Goal: Use online tool/utility: Use online tool/utility

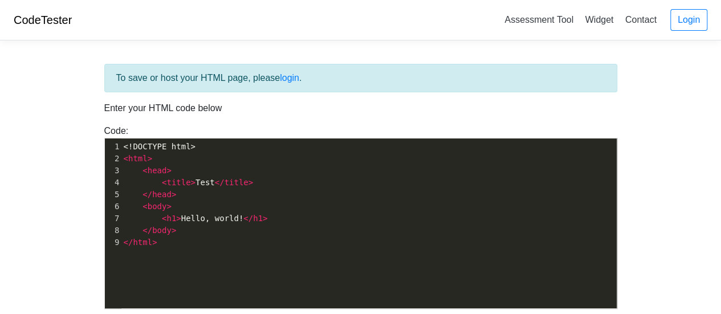
click at [322, 183] on pre "< title > Test </ title >" at bounding box center [373, 183] width 504 height 12
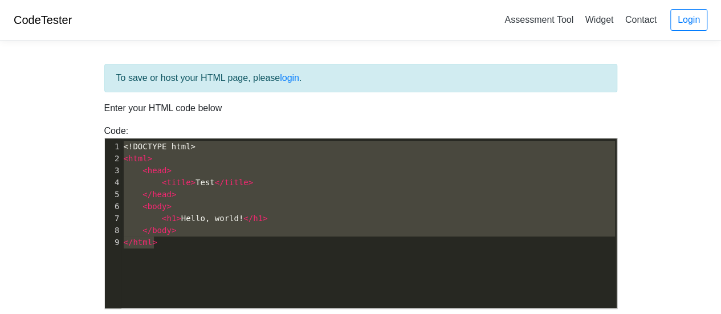
type textarea "v"
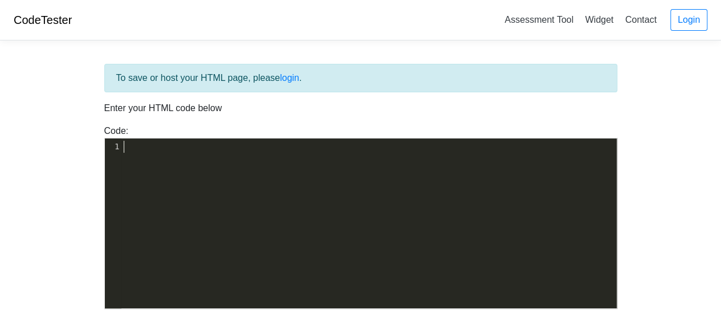
paste textarea
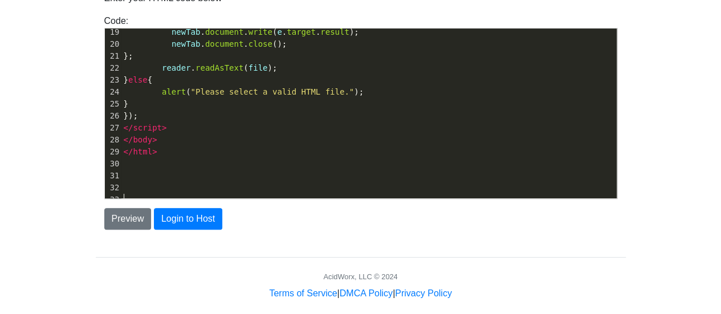
scroll to position [113, 0]
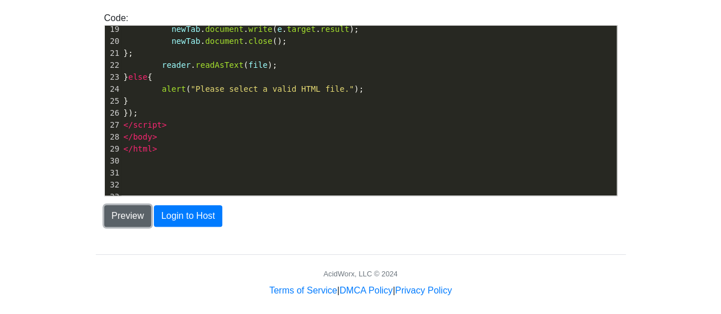
click at [134, 220] on button "Preview" at bounding box center [127, 216] width 47 height 22
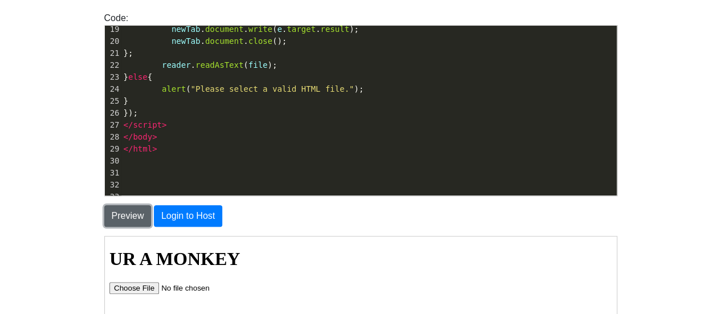
scroll to position [0, 0]
click at [141, 284] on input "file" at bounding box center [180, 287] width 144 height 12
click at [141, 289] on input "file" at bounding box center [180, 287] width 144 height 12
click at [134, 289] on input "file" at bounding box center [180, 287] width 144 height 12
click at [140, 287] on input "file" at bounding box center [180, 287] width 144 height 12
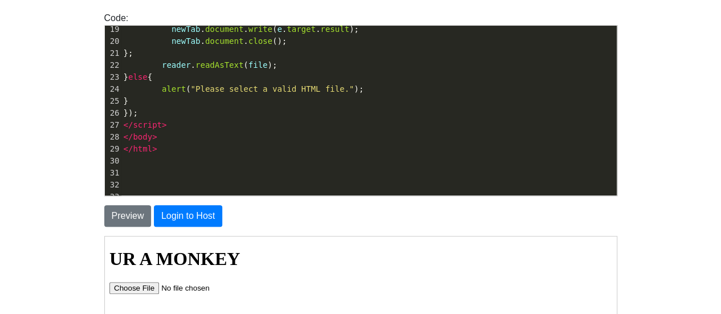
click at [151, 281] on input "file" at bounding box center [180, 287] width 144 height 12
click at [145, 288] on input "file" at bounding box center [180, 287] width 144 height 12
click at [142, 286] on input "file" at bounding box center [180, 287] width 144 height 12
click at [135, 288] on input "file" at bounding box center [180, 287] width 144 height 12
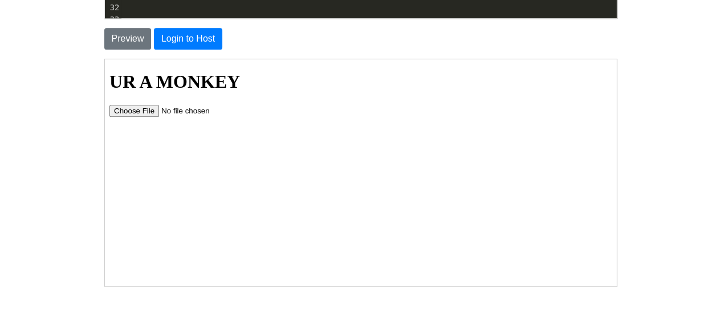
scroll to position [294, 0]
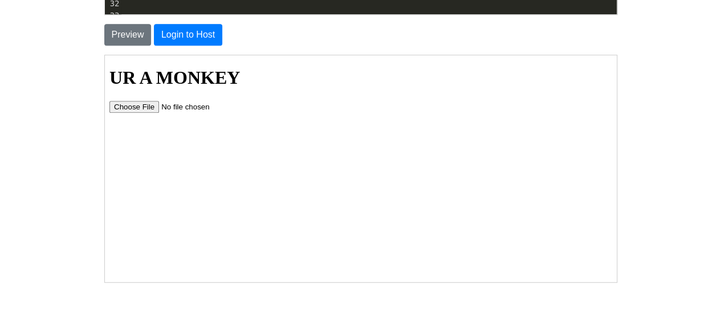
click at [140, 104] on input "file" at bounding box center [180, 106] width 144 height 12
click at [149, 108] on input "file" at bounding box center [180, 106] width 144 height 12
click at [124, 108] on input "file" at bounding box center [180, 106] width 144 height 12
click at [149, 111] on input "file" at bounding box center [180, 106] width 144 height 12
type input "C:\fakepath\clachillies2.html"
